Goal: Task Accomplishment & Management: Manage account settings

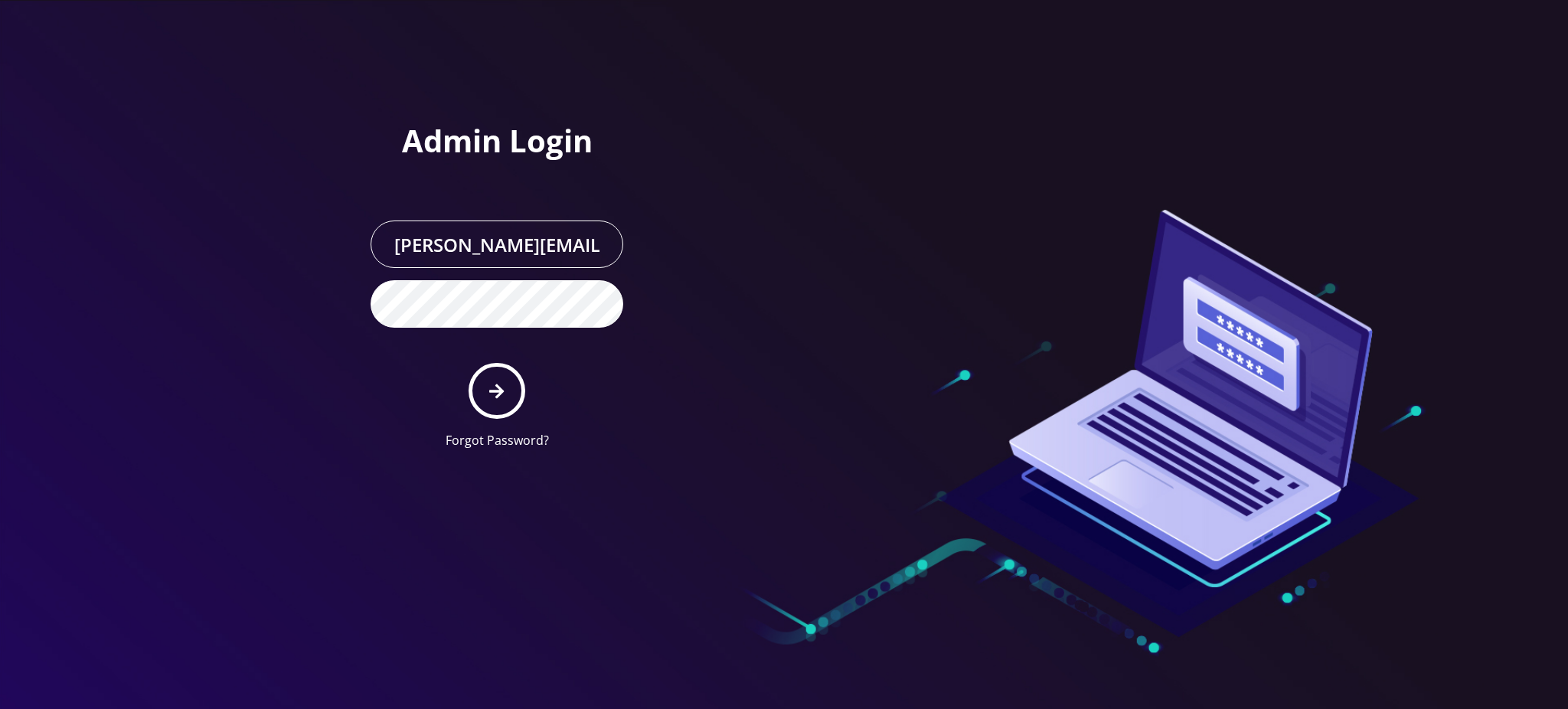
click at [506, 394] on button "submit" at bounding box center [496, 391] width 56 height 56
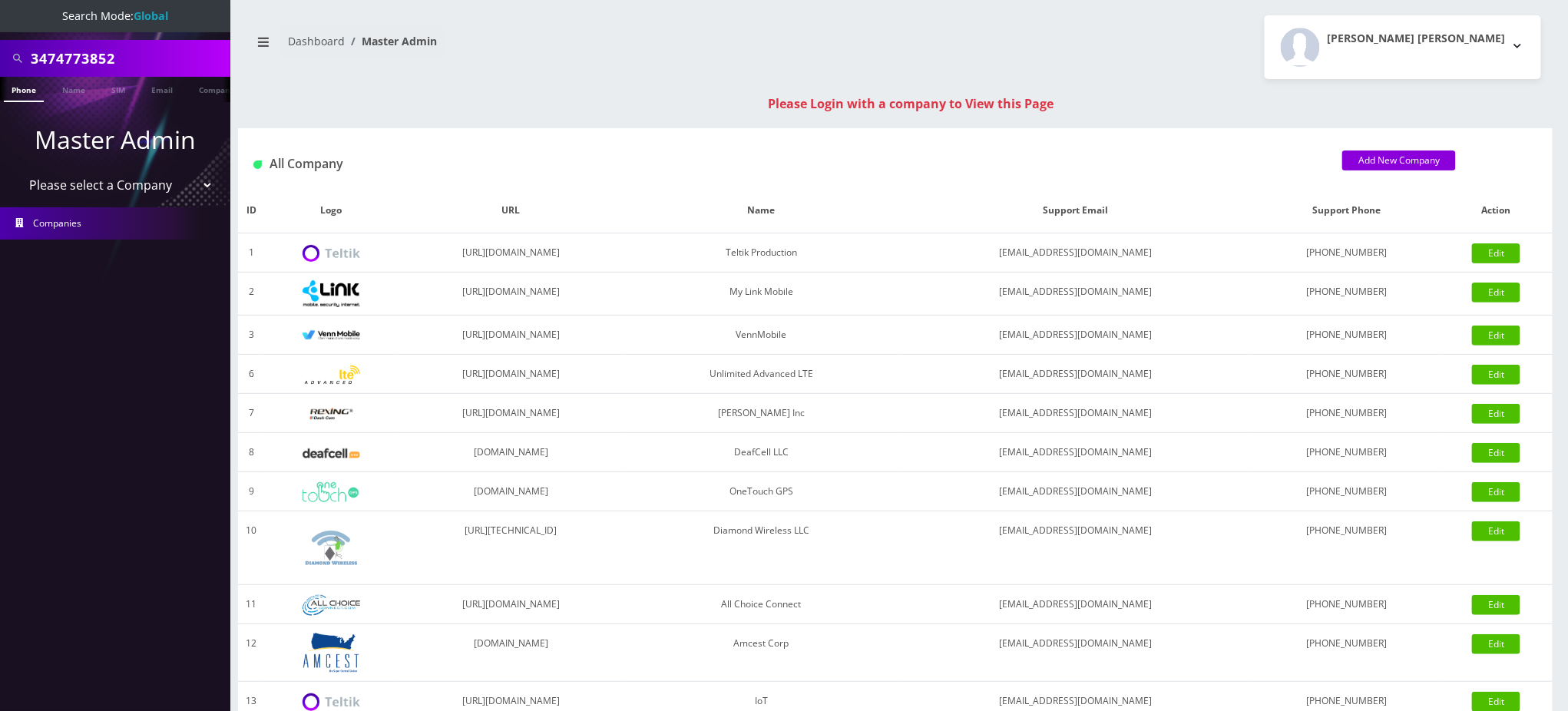
click at [132, 187] on select "Please select a Company Teltik Production My Link Mobile VennMobile Unlimited A…" at bounding box center [115, 184] width 195 height 29
select select "1"
click at [18, 170] on select "Please select a Company Teltik Production My Link Mobile VennMobile Unlimited A…" at bounding box center [115, 184] width 195 height 29
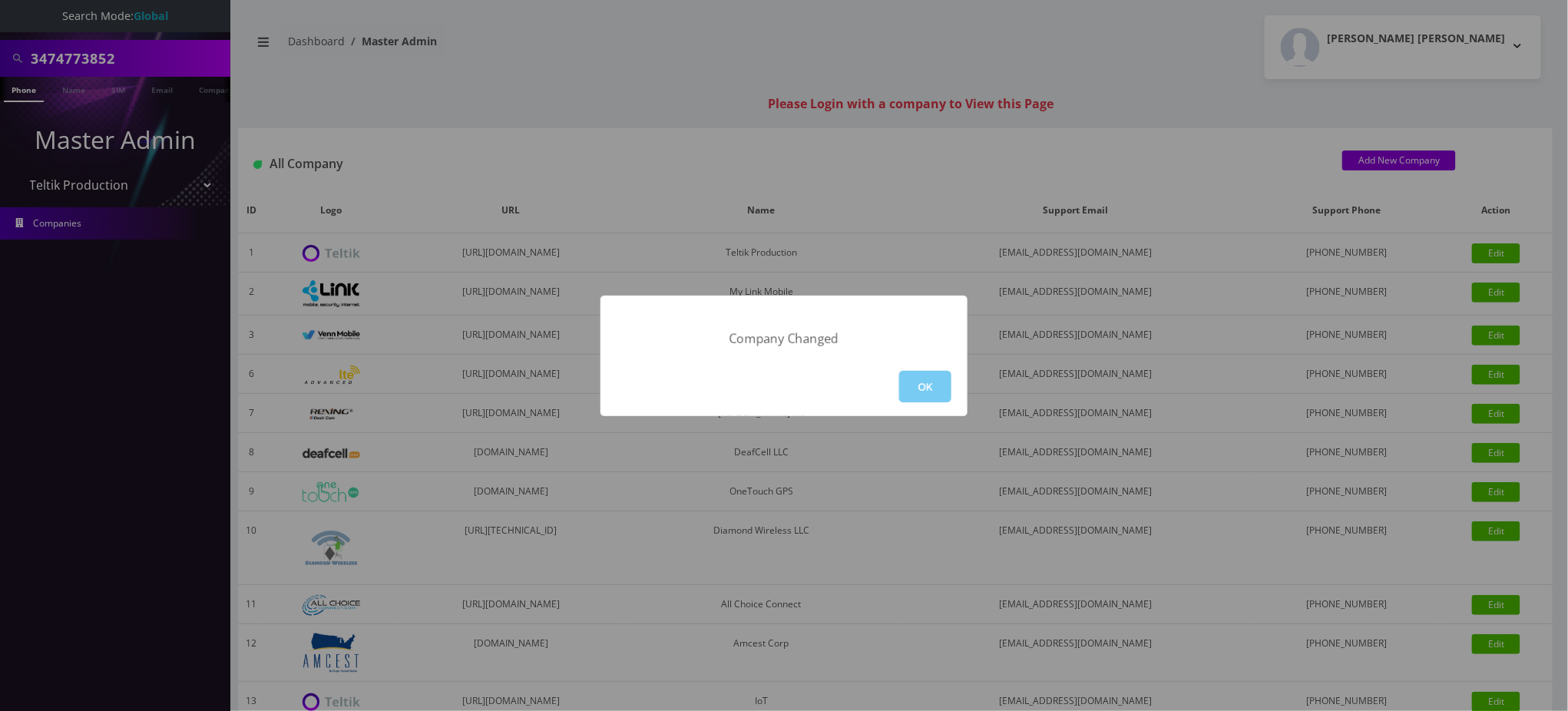
click at [915, 387] on button "OK" at bounding box center [925, 386] width 52 height 31
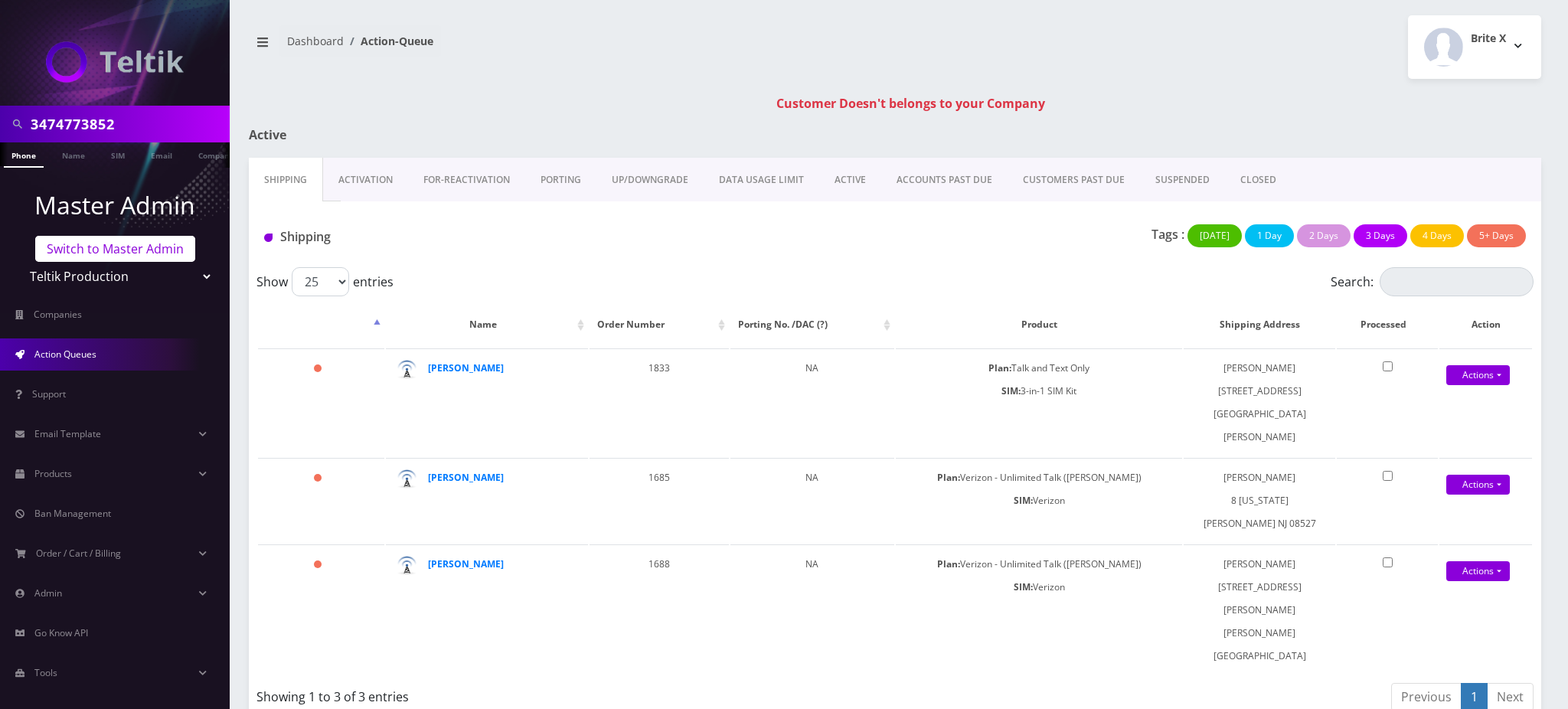
click at [104, 248] on link "Switch to Master Admin" at bounding box center [115, 249] width 160 height 26
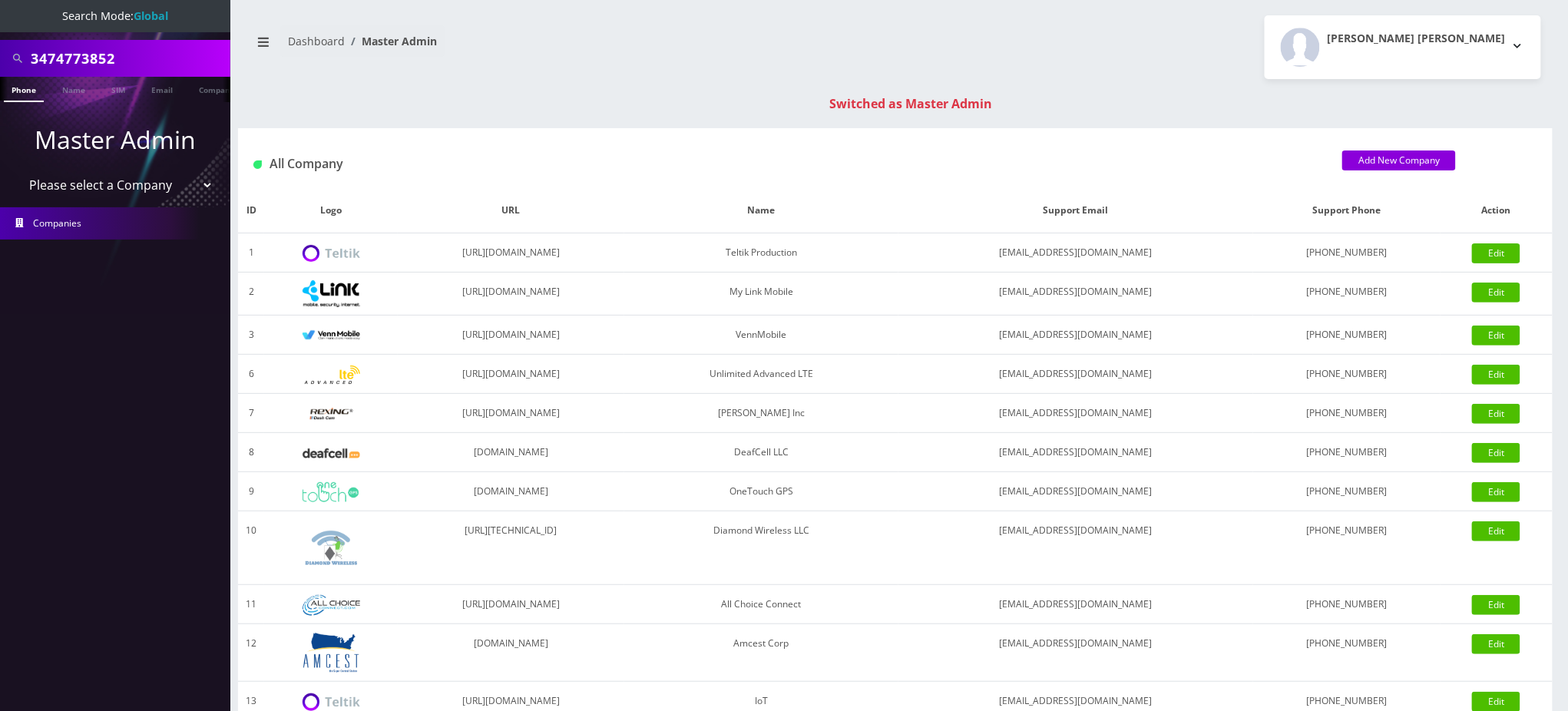
select select "13"
click at [18, 170] on select "Please select a Company Teltik Production My Link Mobile VennMobile Unlimited A…" at bounding box center [115, 184] width 195 height 29
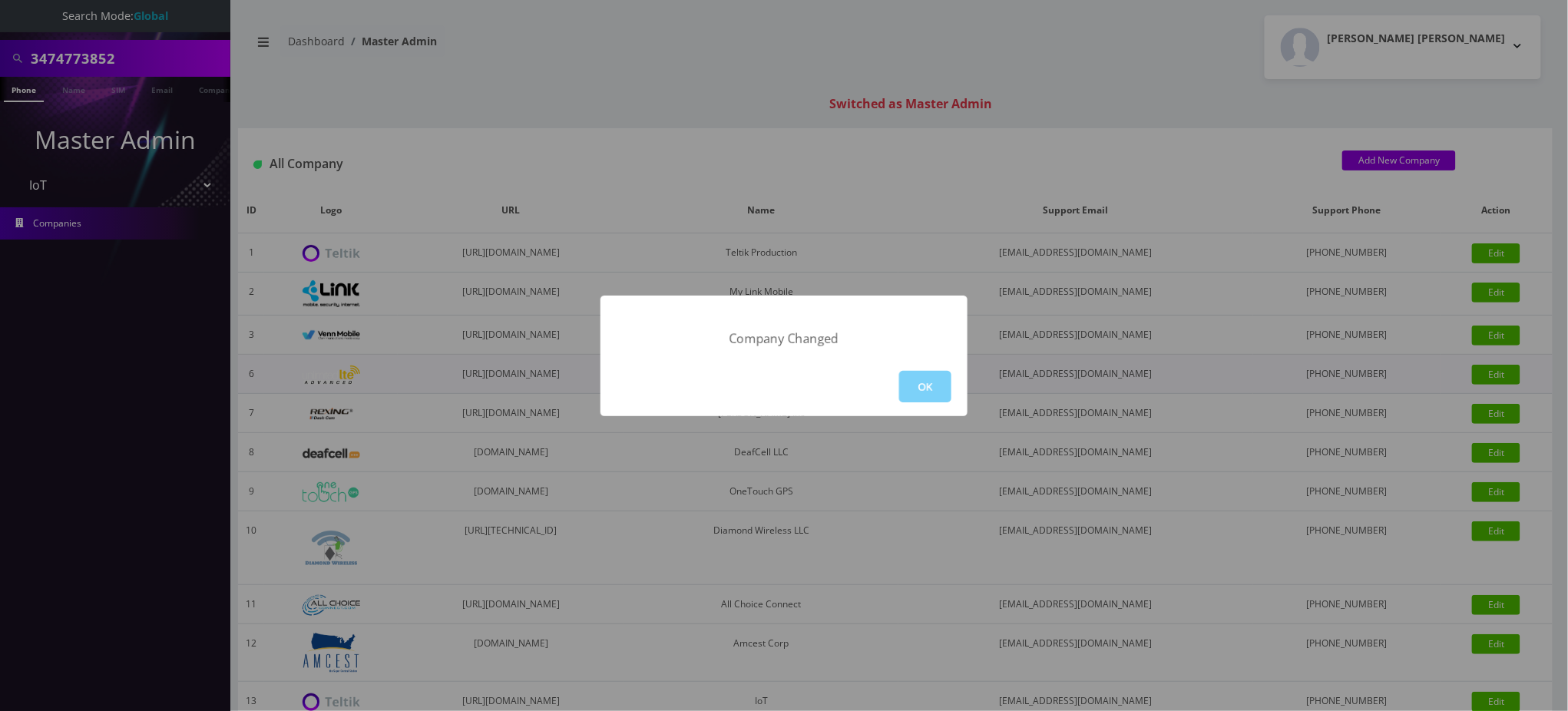
click at [907, 387] on button "OK" at bounding box center [925, 386] width 52 height 31
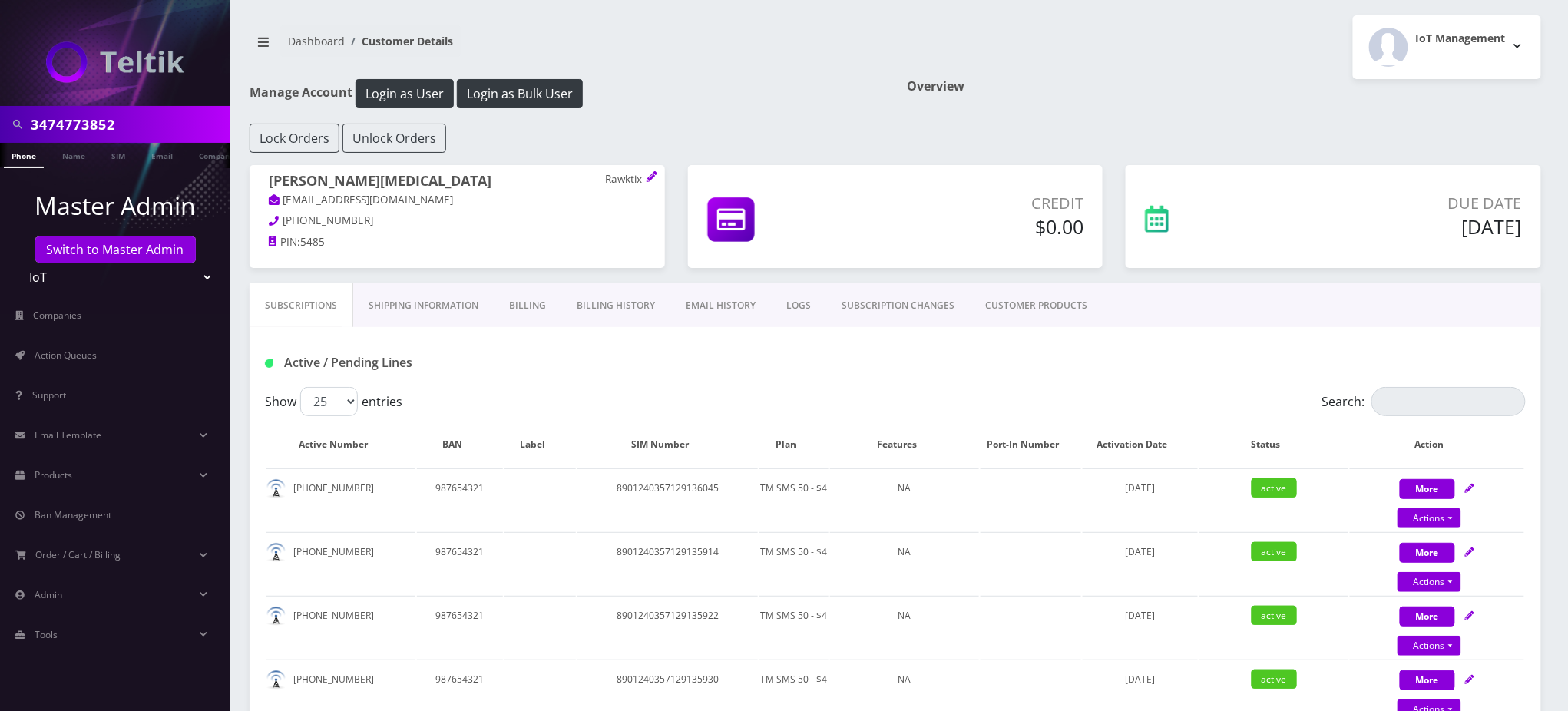
click at [682, 104] on h1 "Manage Account Login as User Login as Bulk User" at bounding box center [566, 94] width 634 height 29
click at [680, 86] on h1 "Manage Account Login as User Login as Bulk User" at bounding box center [566, 94] width 634 height 29
click at [647, 67] on nav "Dashboard Customer Details" at bounding box center [566, 47] width 634 height 44
click at [682, 35] on nav "Dashboard Customer Details" at bounding box center [566, 47] width 634 height 44
